Goal: Task Accomplishment & Management: Manage account settings

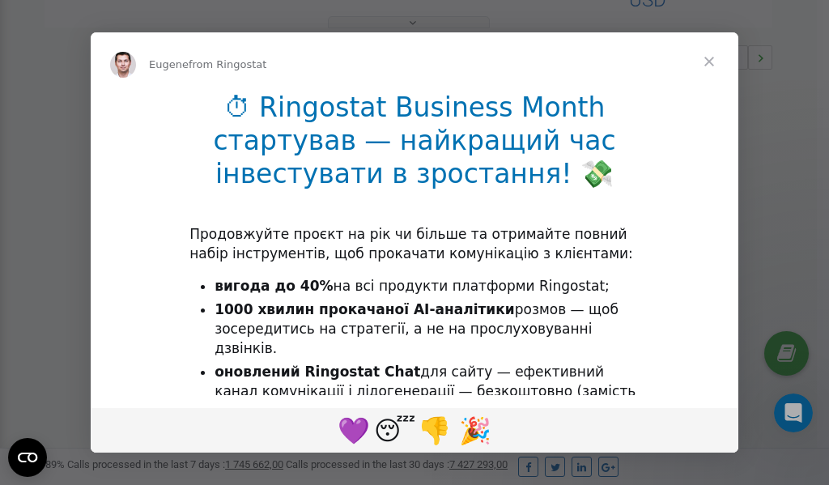
click at [711, 62] on span "Close" at bounding box center [709, 61] width 58 height 58
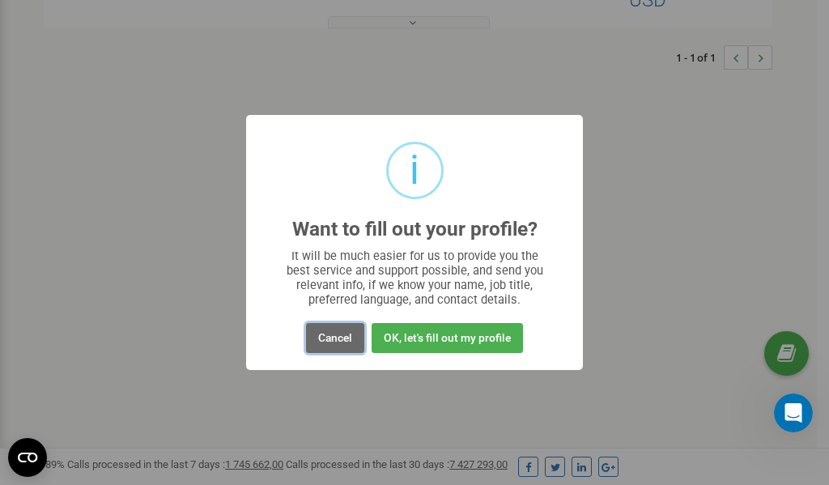
click at [328, 339] on button "Cancel" at bounding box center [335, 338] width 58 height 30
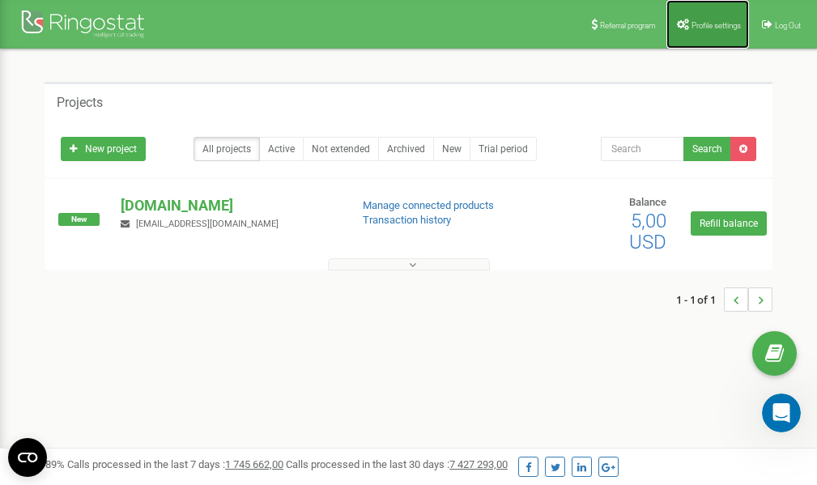
click at [712, 25] on span "Profile settings" at bounding box center [716, 25] width 49 height 9
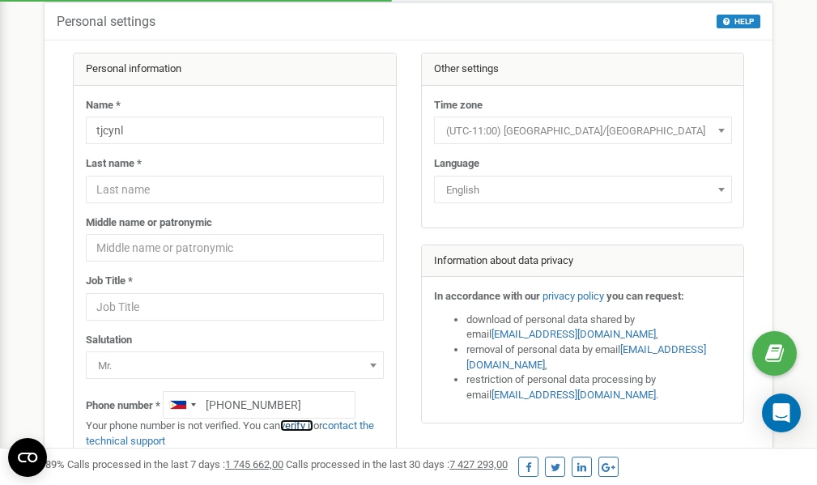
click at [305, 426] on link "verify it" at bounding box center [296, 426] width 33 height 12
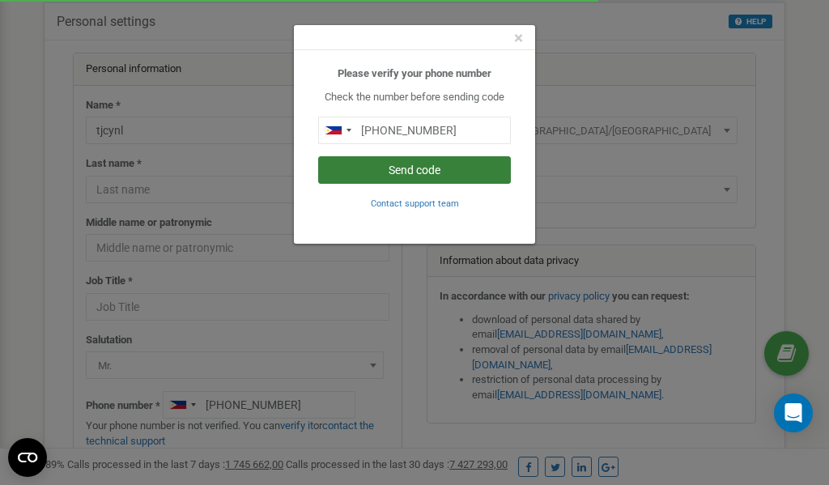
click at [407, 168] on button "Send code" at bounding box center [414, 170] width 193 height 28
